Goal: Information Seeking & Learning: Learn about a topic

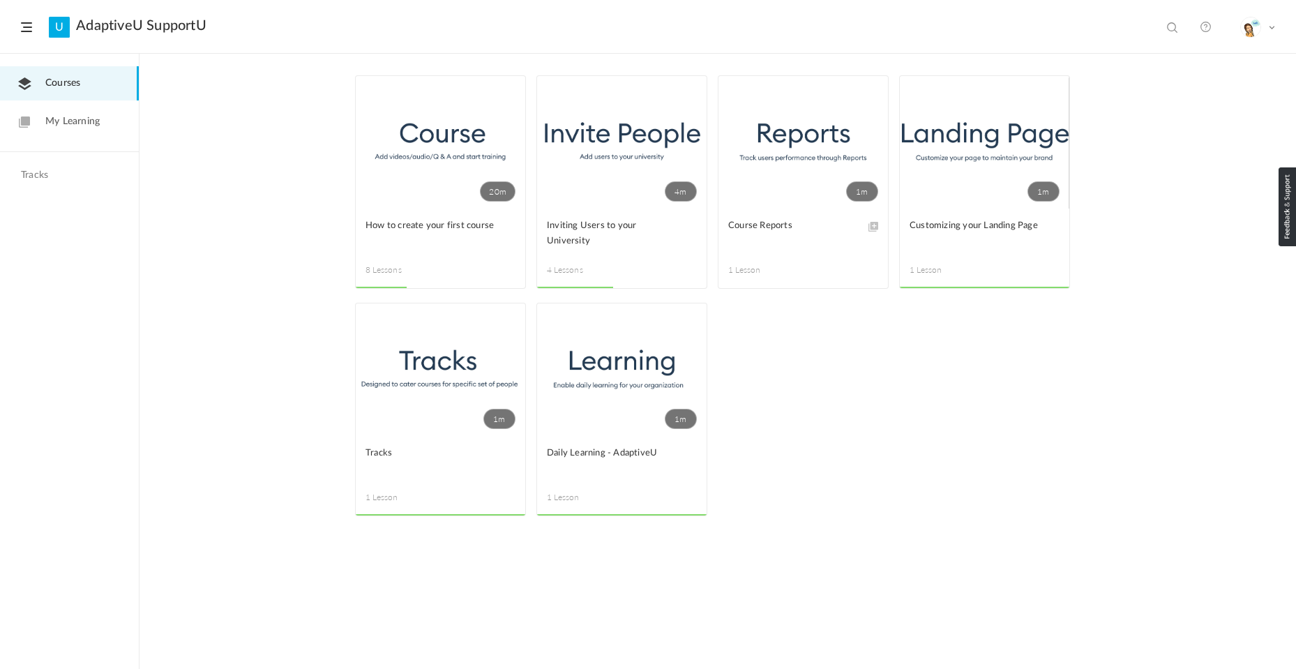
click at [473, 389] on link "1m" at bounding box center [441, 369] width 170 height 133
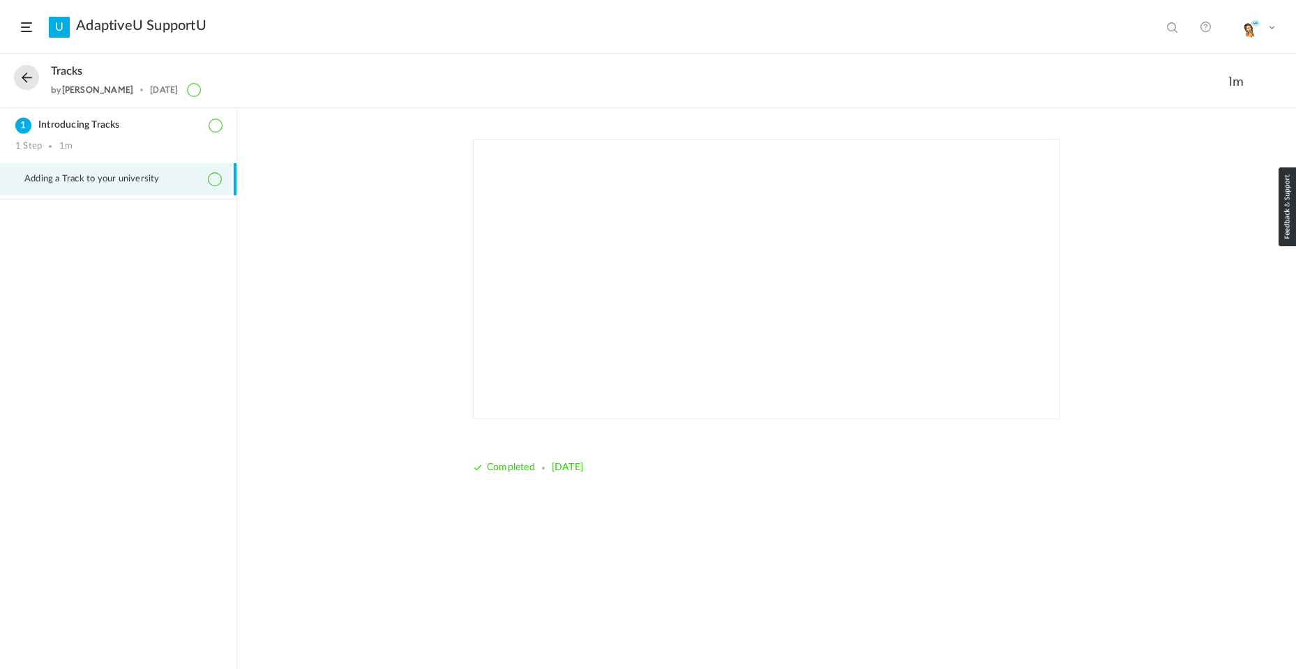
click at [21, 70] on button at bounding box center [26, 77] width 25 height 25
click at [29, 78] on button at bounding box center [26, 77] width 25 height 25
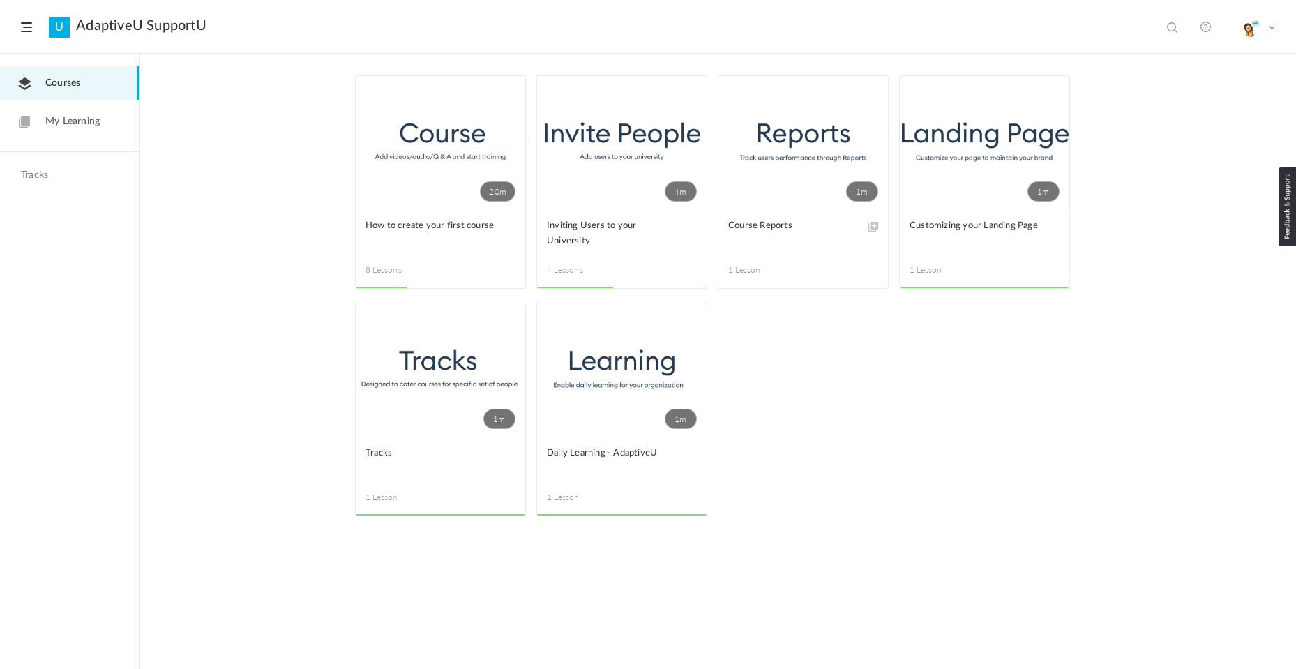
click at [50, 80] on span "Courses" at bounding box center [62, 83] width 35 height 15
click at [29, 31] on span at bounding box center [26, 27] width 11 height 10
